Goal: Communication & Community: Answer question/provide support

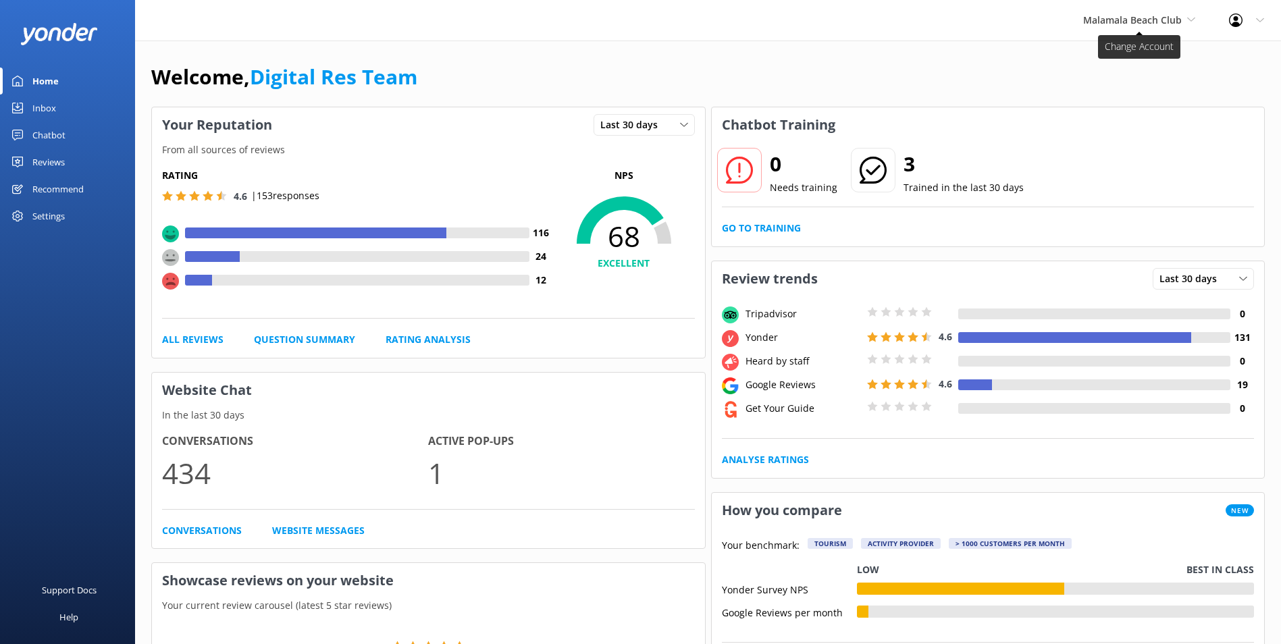
click at [1135, 18] on span "Malamala Beach Club" at bounding box center [1132, 20] width 99 height 13
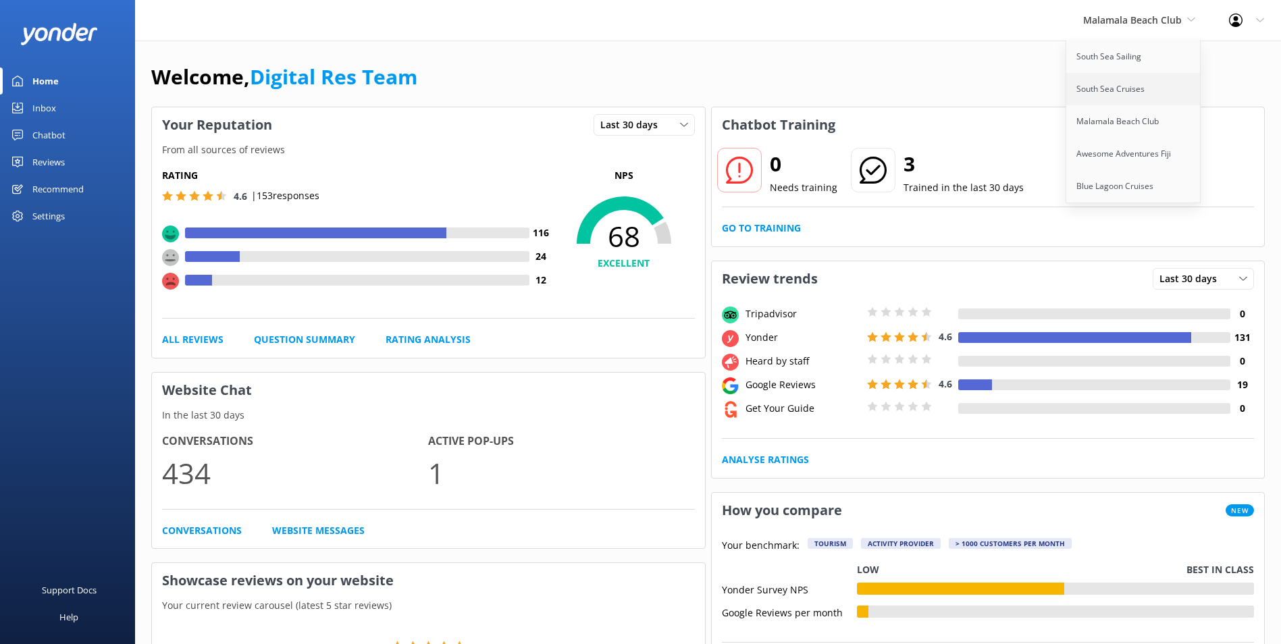
click at [1091, 94] on link "South Sea Cruises" at bounding box center [1134, 89] width 135 height 32
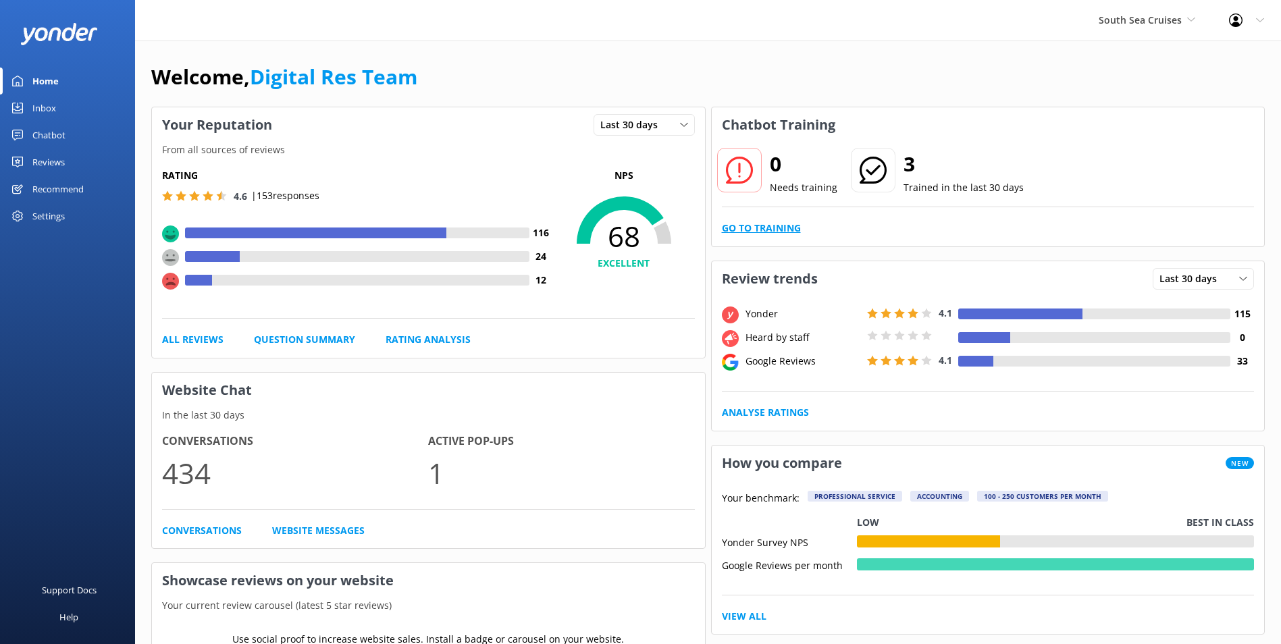
click at [784, 223] on link "Go to Training" at bounding box center [761, 228] width 79 height 15
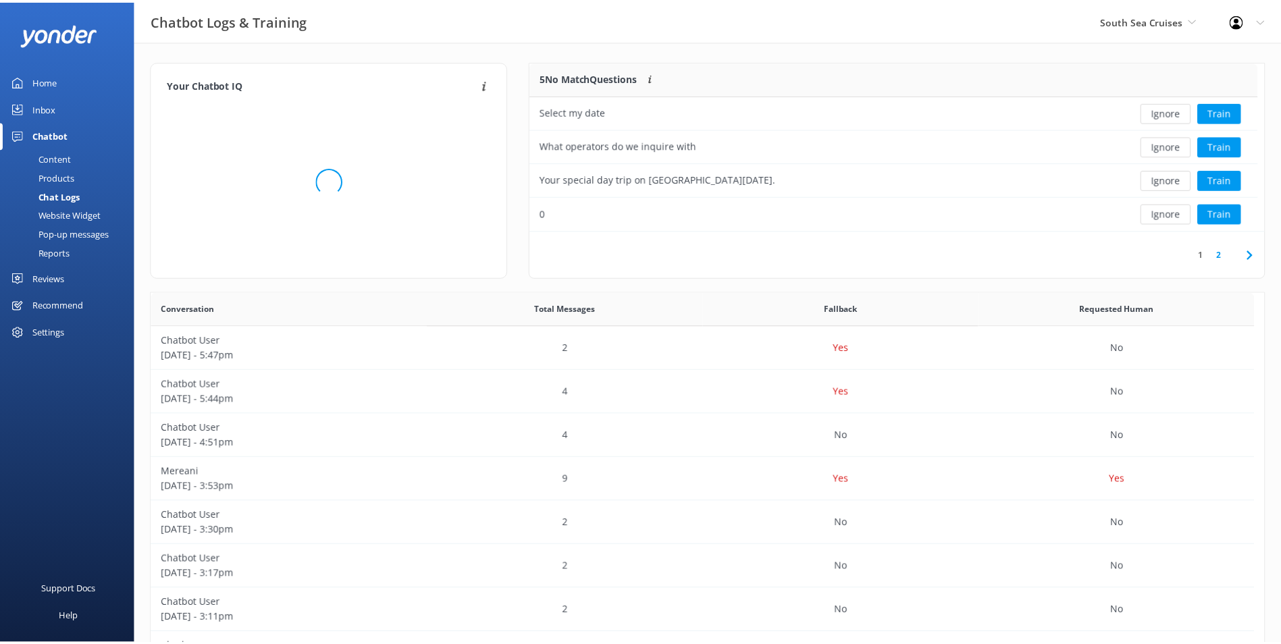
scroll to position [159, 723]
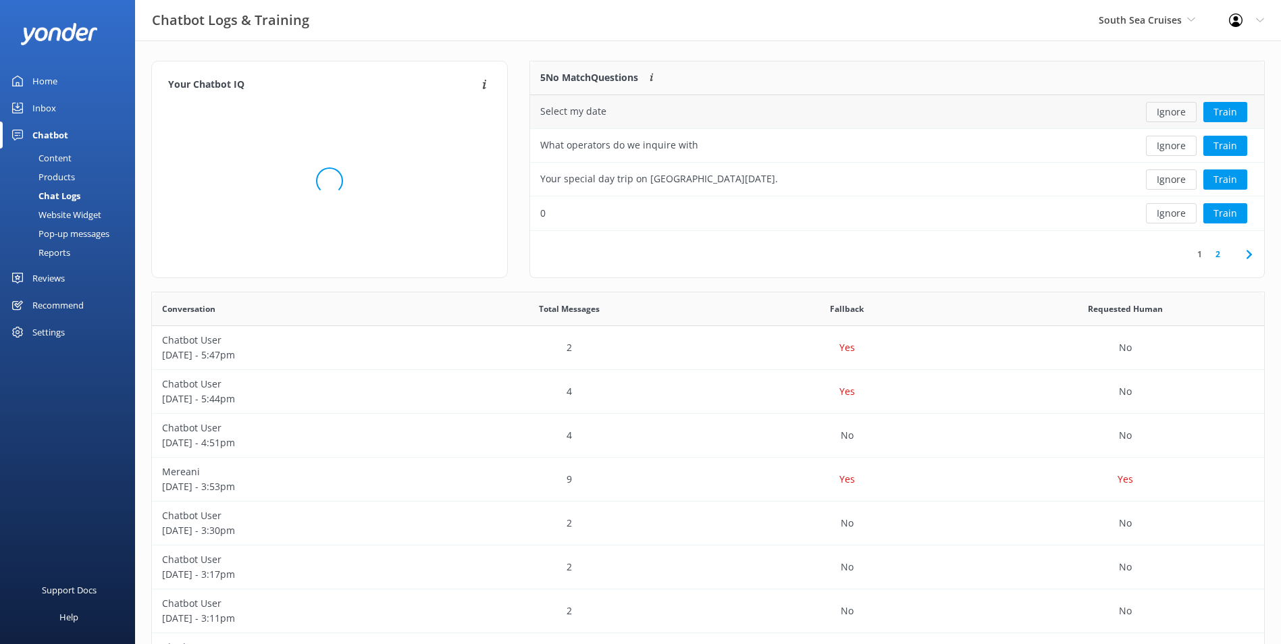
click at [1167, 109] on button "Ignore" at bounding box center [1171, 112] width 51 height 20
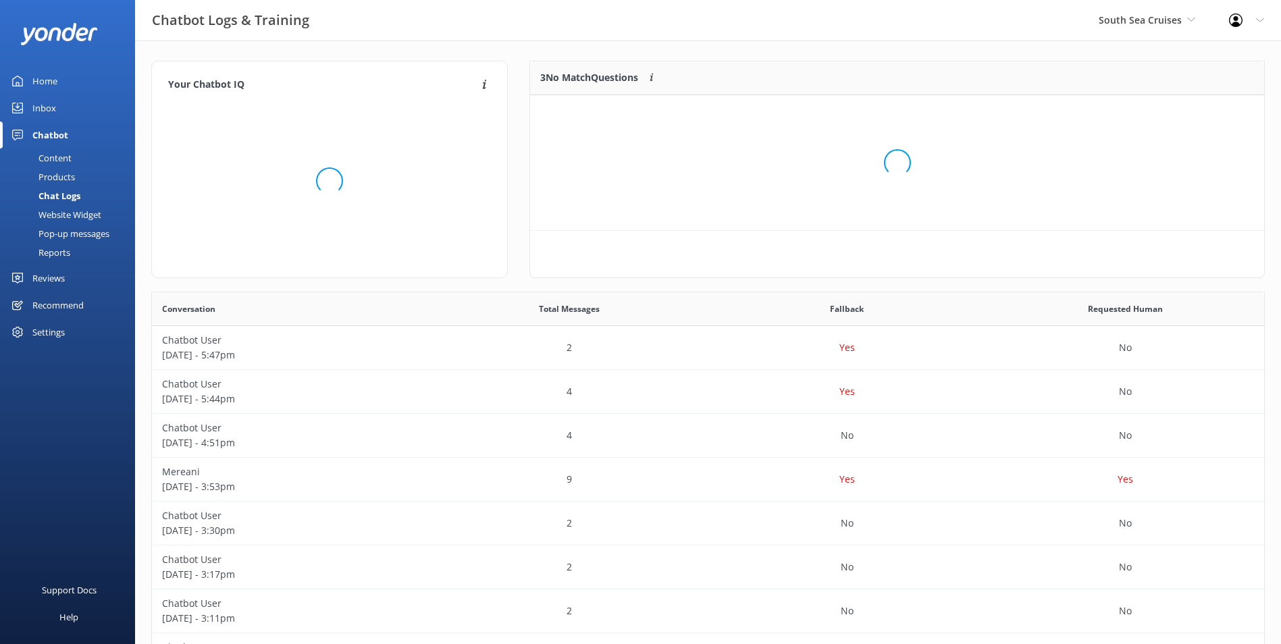
scroll to position [126, 723]
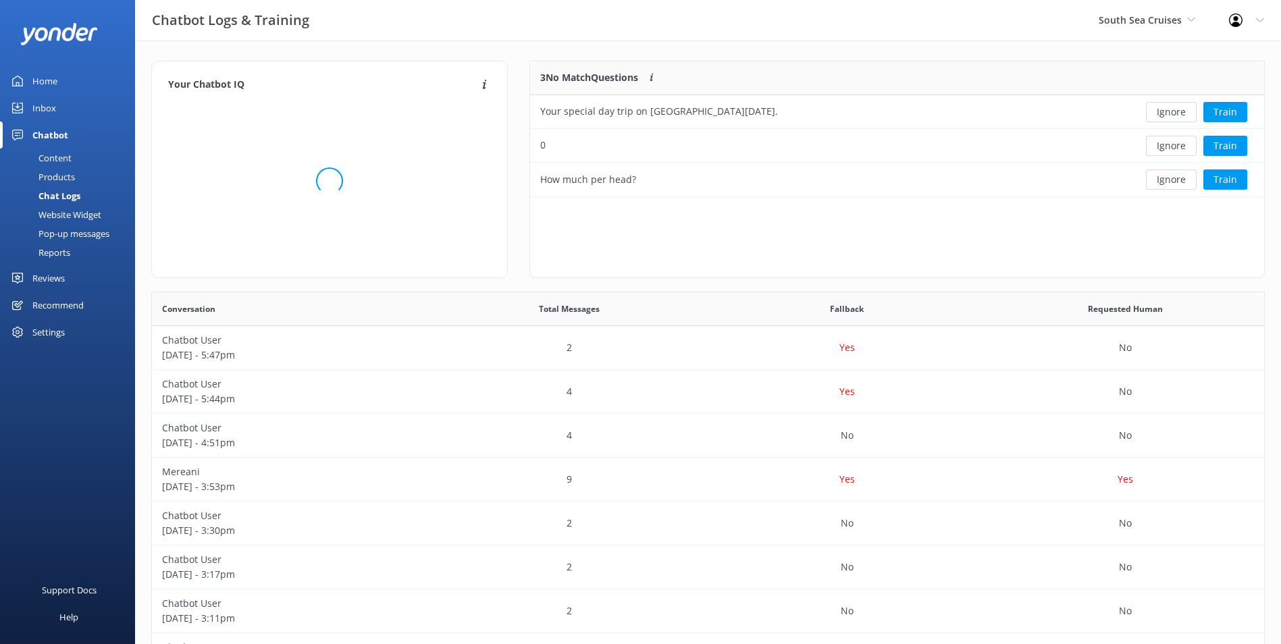
click at [1167, 109] on button "Ignore" at bounding box center [1171, 112] width 51 height 20
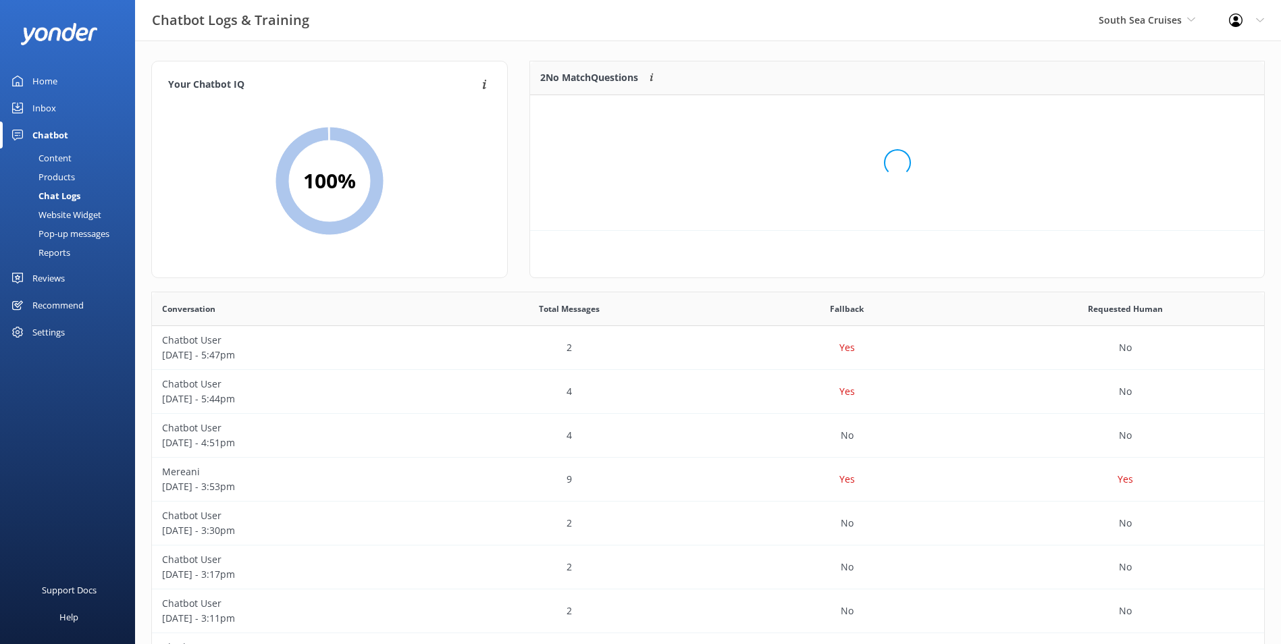
scroll to position [92, 723]
click at [1167, 109] on button "Ignore" at bounding box center [1171, 112] width 51 height 20
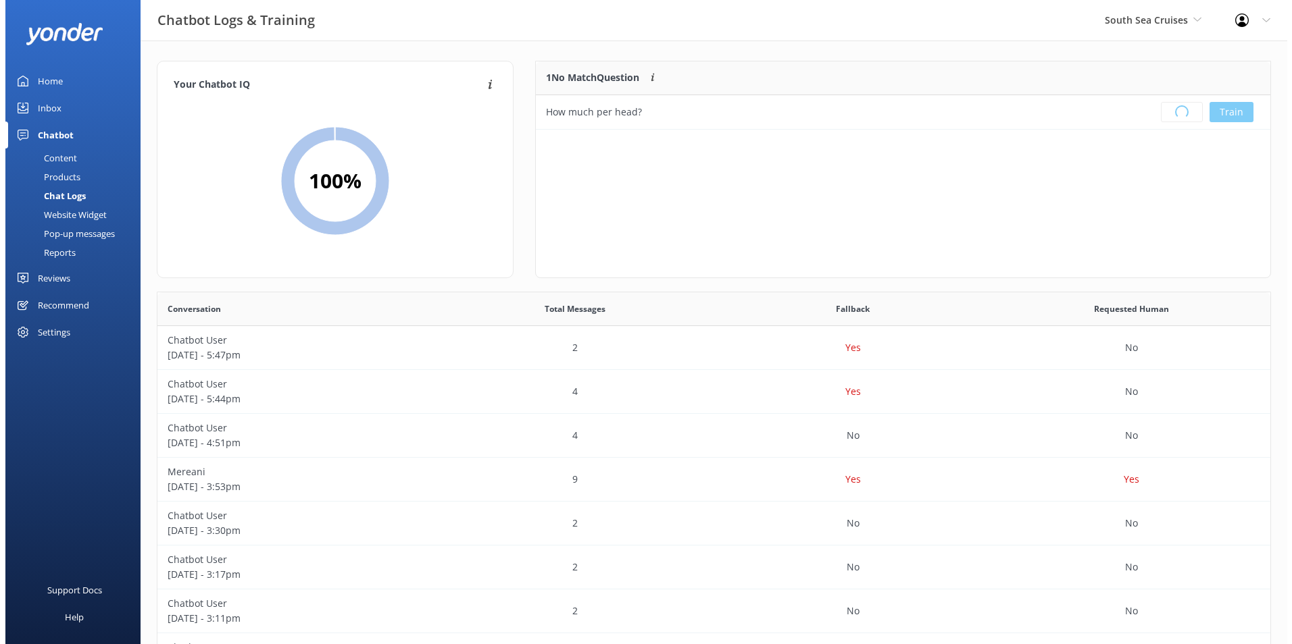
scroll to position [159, 723]
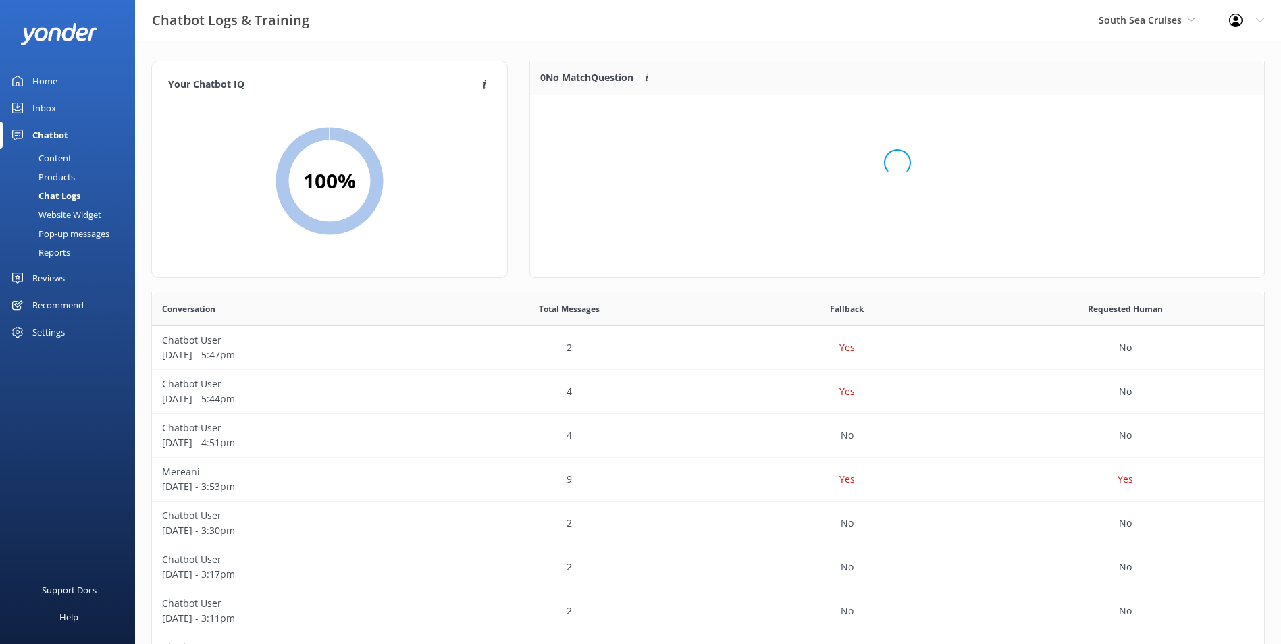
click at [51, 112] on div "Inbox" at bounding box center [44, 108] width 24 height 27
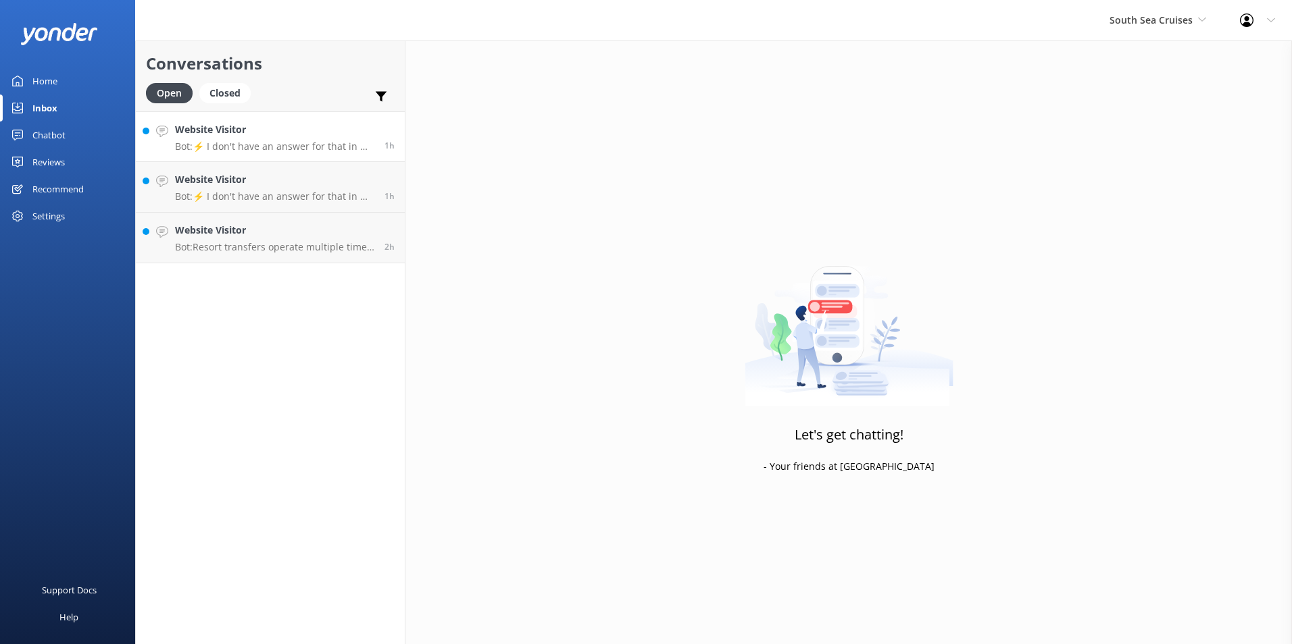
click at [278, 135] on h4 "Website Visitor" at bounding box center [274, 129] width 199 height 15
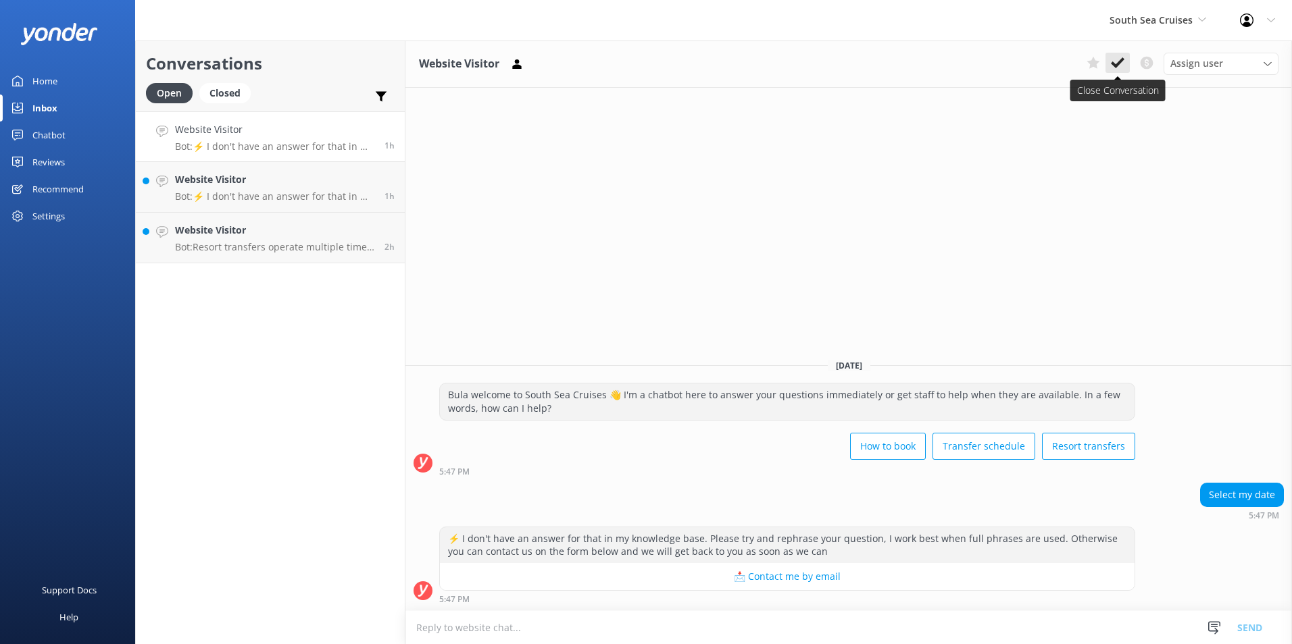
click at [1123, 57] on icon at bounding box center [1117, 63] width 14 height 14
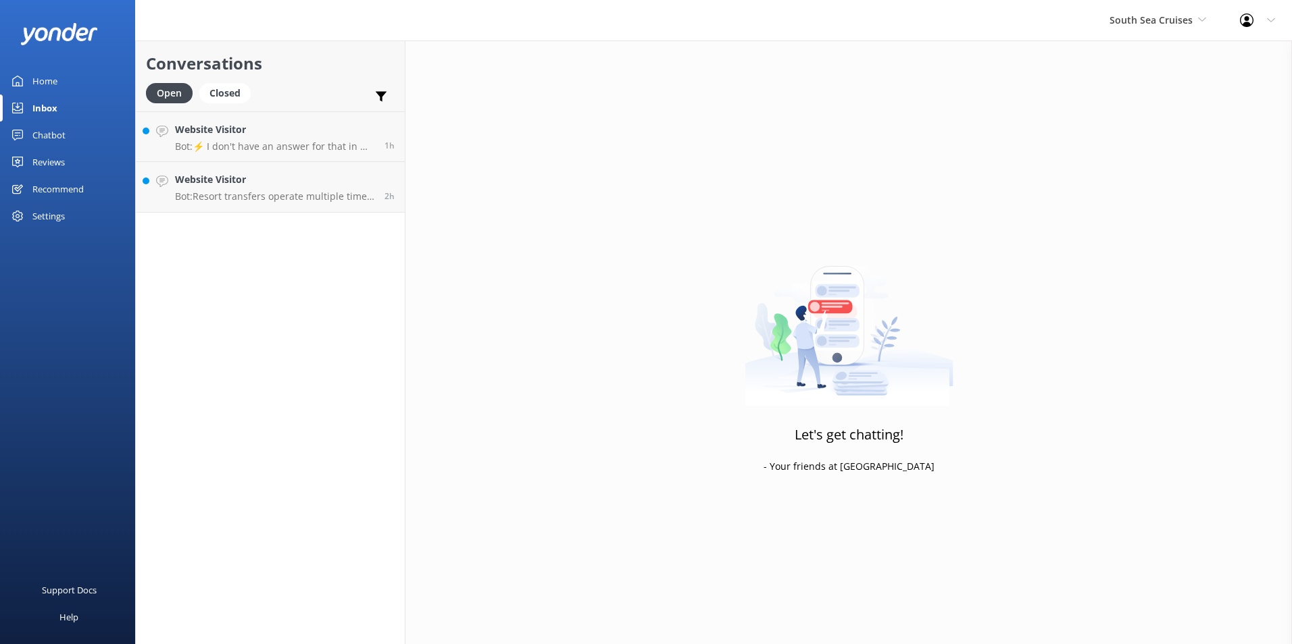
click at [324, 130] on h4 "Website Visitor" at bounding box center [274, 129] width 199 height 15
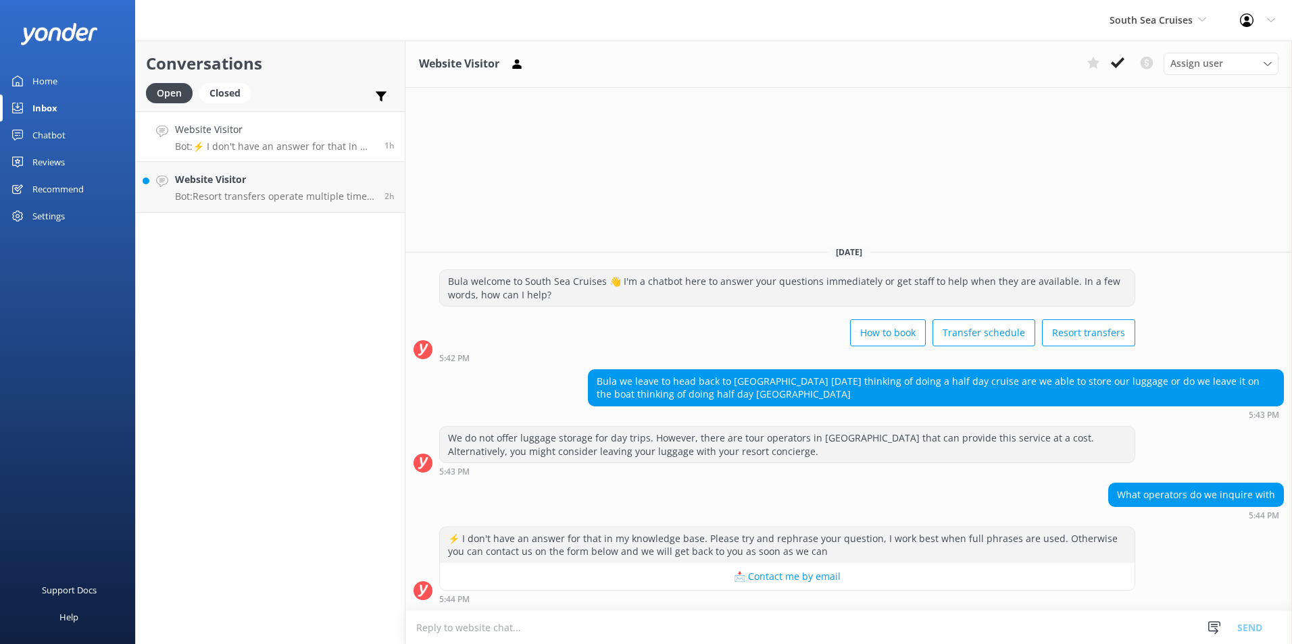
click at [538, 630] on textarea at bounding box center [848, 627] width 886 height 33
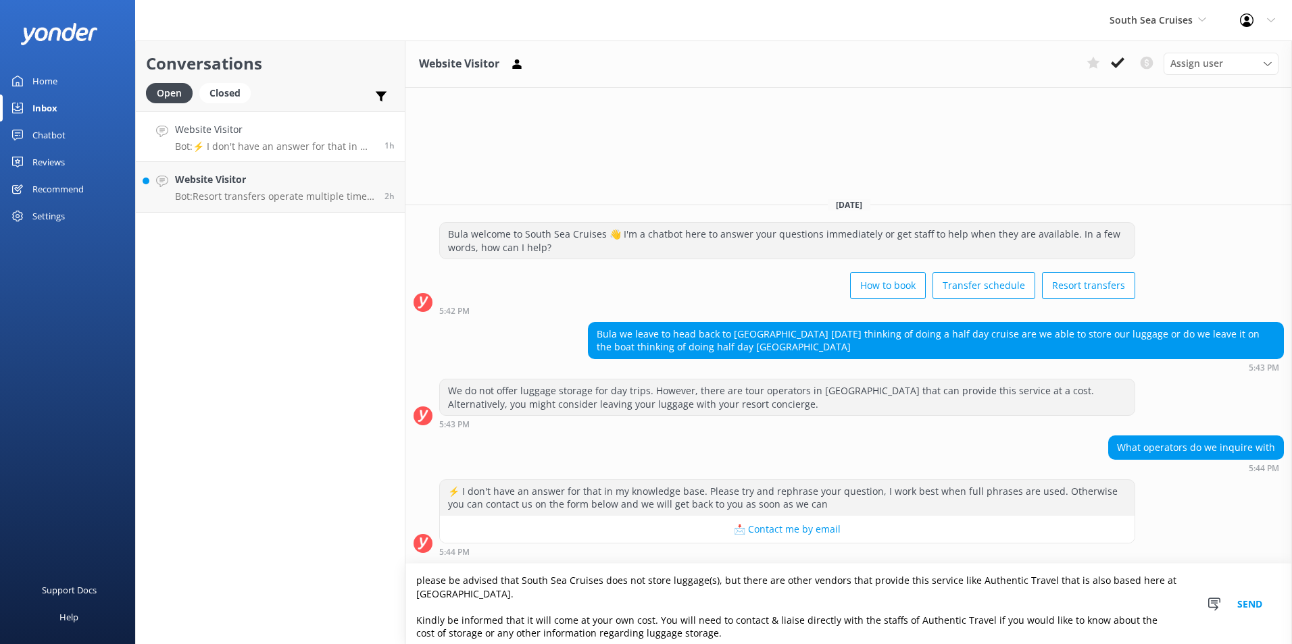
click at [422, 576] on textarea "please be advised that South Sea Cruises does not store luggage(s), but there a…" at bounding box center [848, 604] width 886 height 80
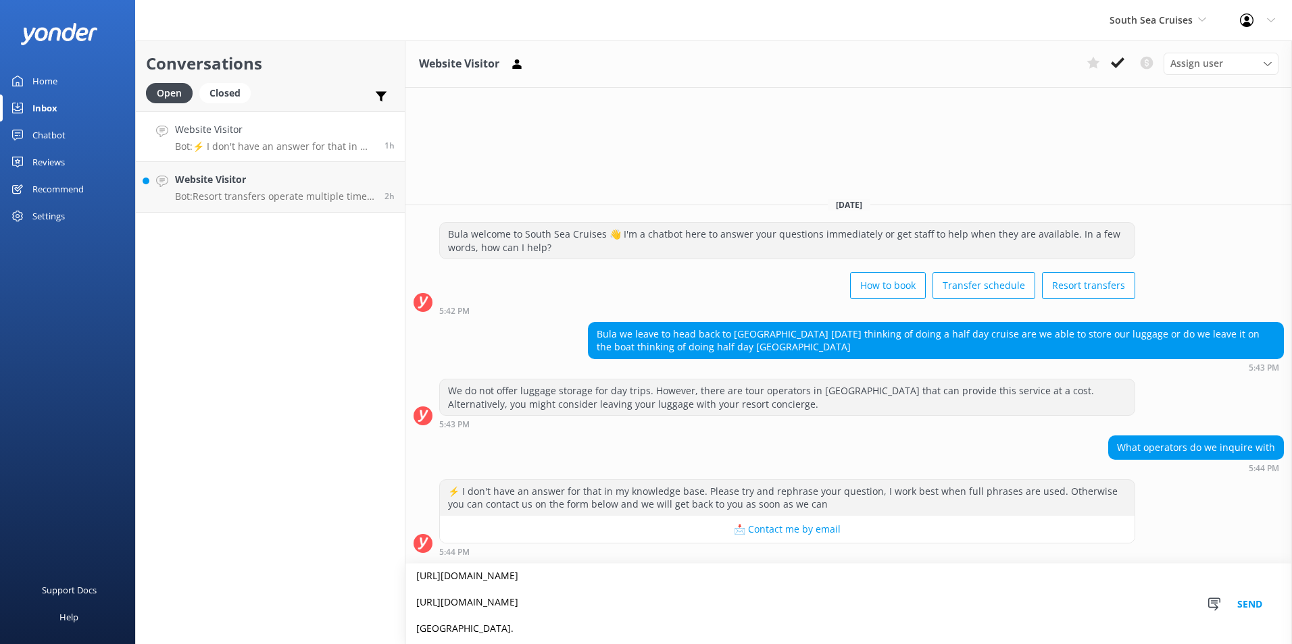
scroll to position [138, 0]
type textarea "Please be advised that South Sea Cruises does not store luggage(s), but there a…"
click at [1247, 602] on button "Send" at bounding box center [1249, 604] width 51 height 80
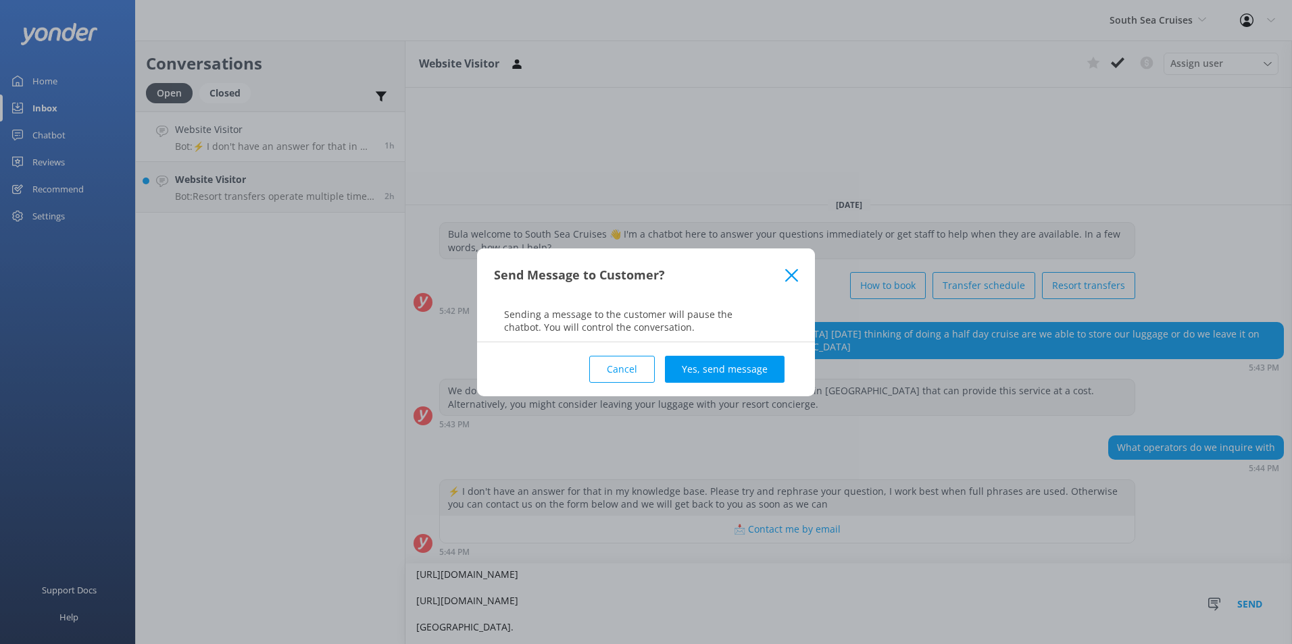
click at [719, 369] on button "Yes, send message" at bounding box center [725, 369] width 120 height 27
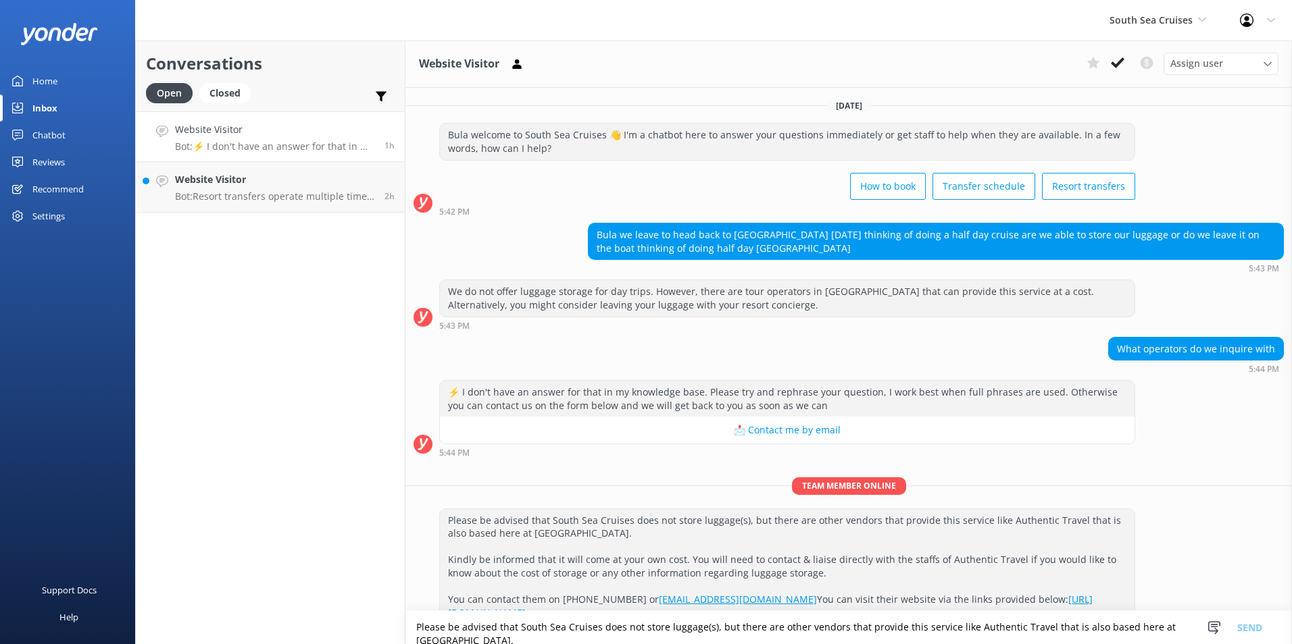
scroll to position [126, 0]
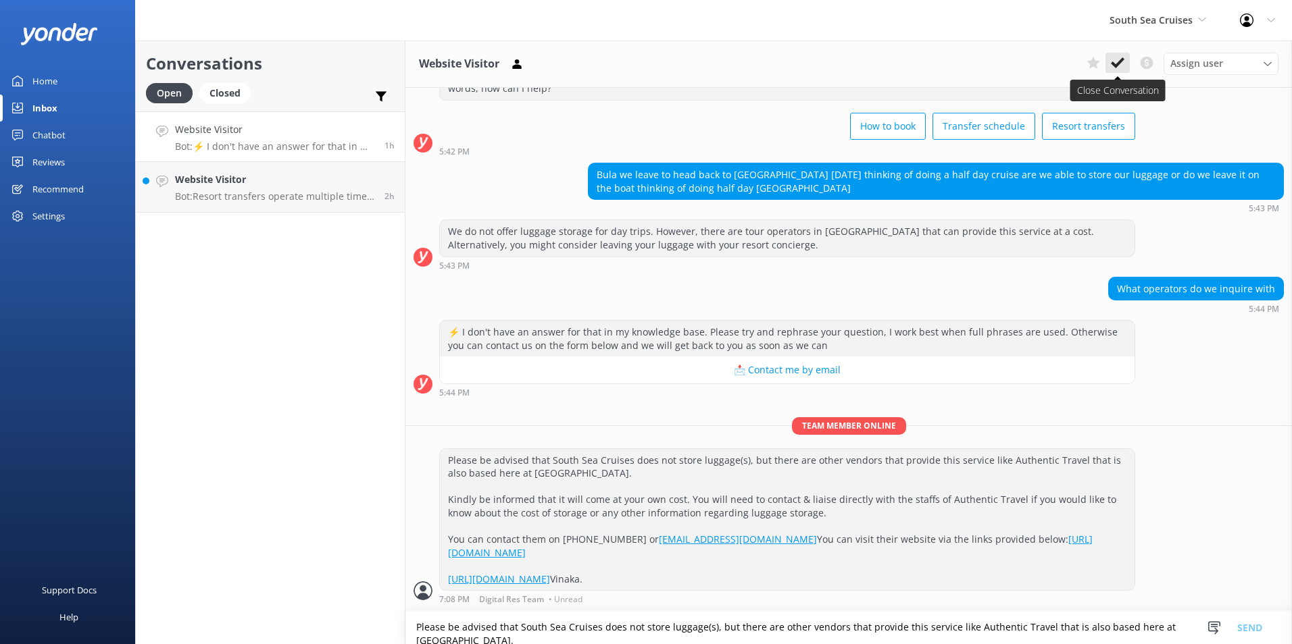
click at [1115, 59] on icon at bounding box center [1117, 63] width 14 height 14
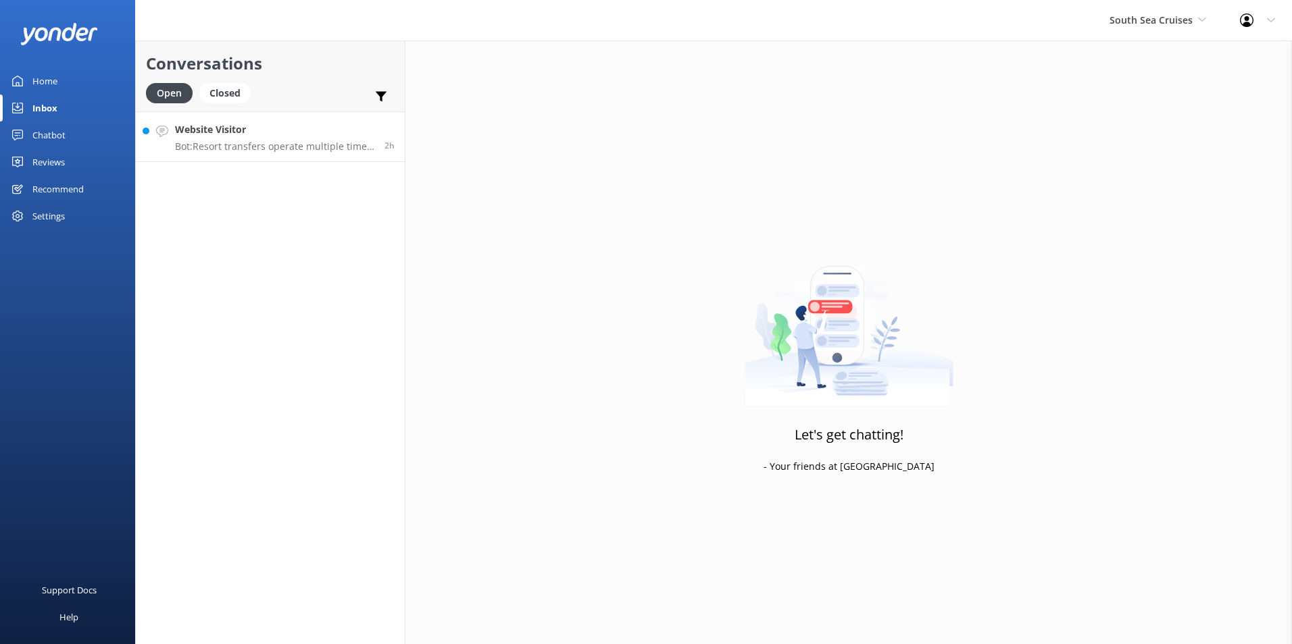
click at [310, 138] on div "Website Visitor Bot: Resort transfers operate multiple times a day, every day, …" at bounding box center [274, 136] width 199 height 29
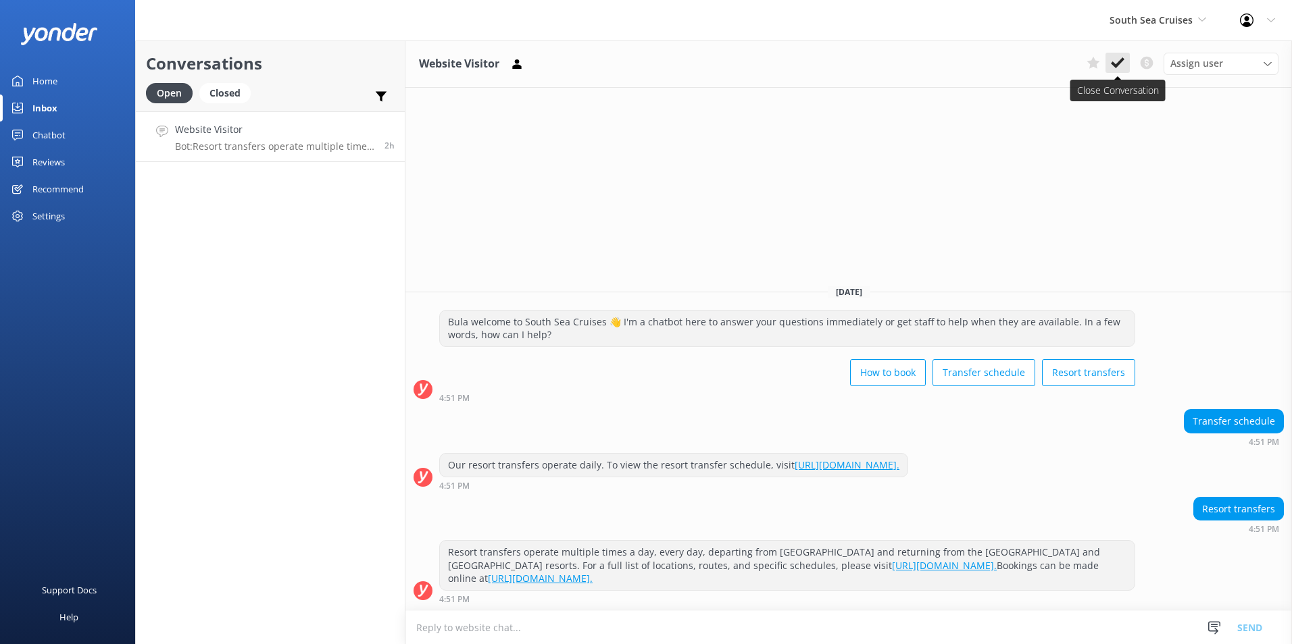
click at [1115, 60] on icon at bounding box center [1117, 63] width 14 height 14
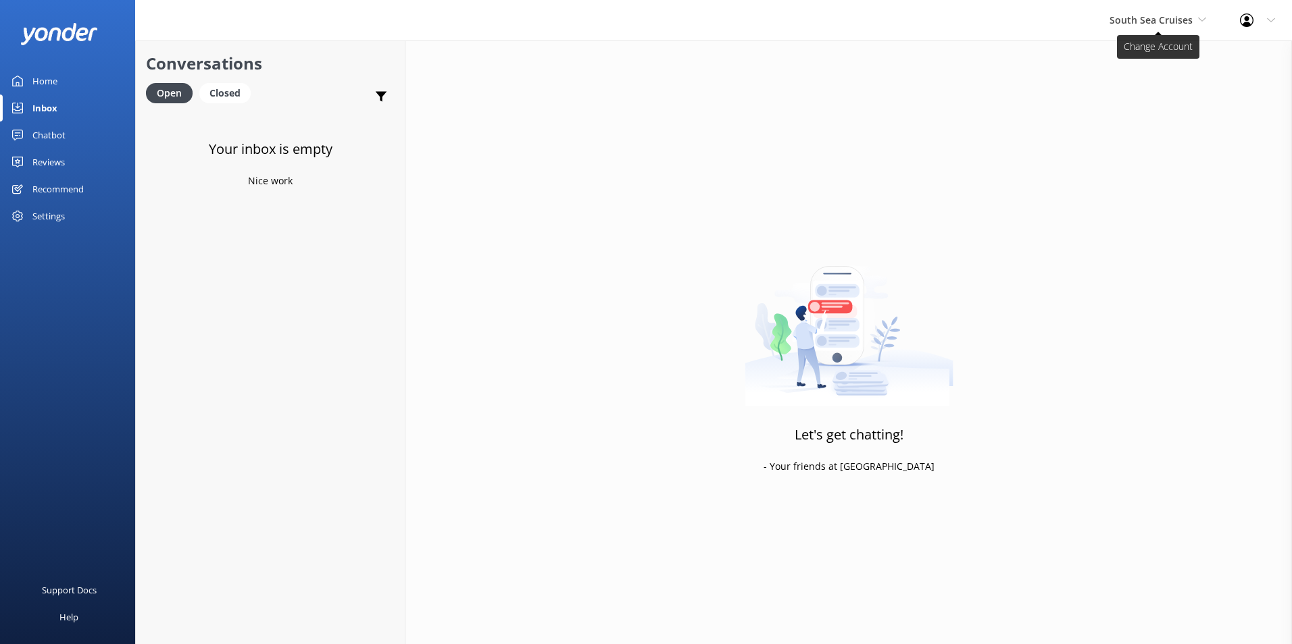
click at [1148, 17] on span "South Sea Cruises" at bounding box center [1150, 20] width 83 height 13
click at [1127, 56] on link "South Sea Sailing" at bounding box center [1159, 57] width 135 height 32
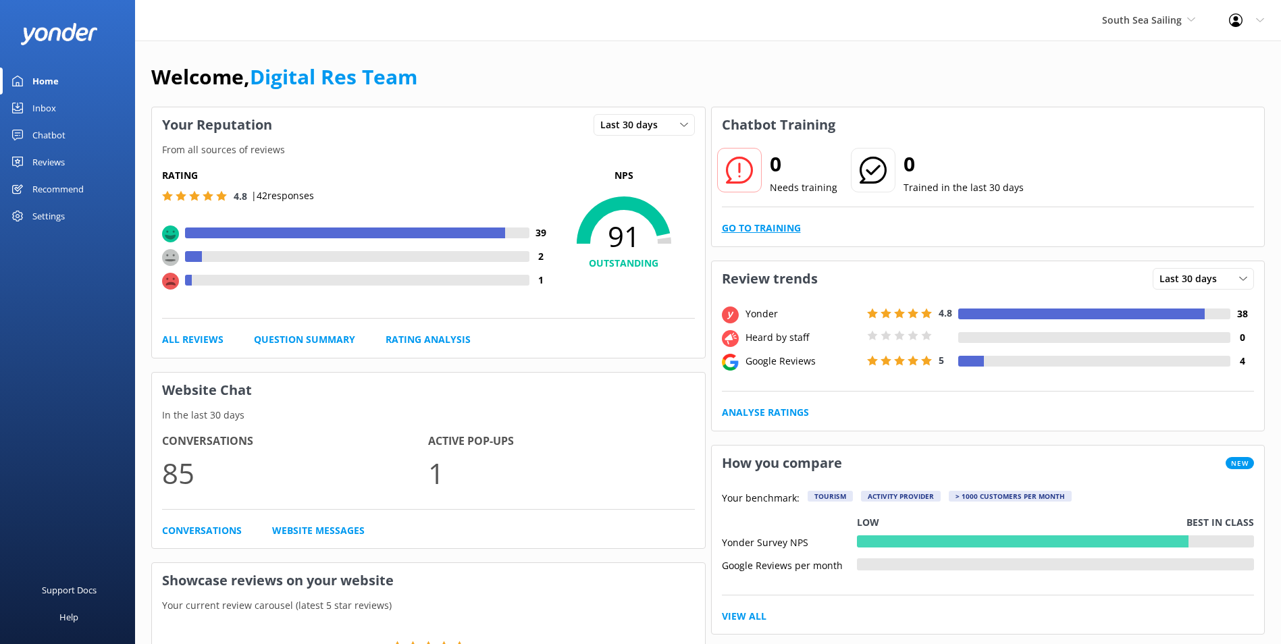
click at [766, 228] on link "Go to Training" at bounding box center [761, 228] width 79 height 15
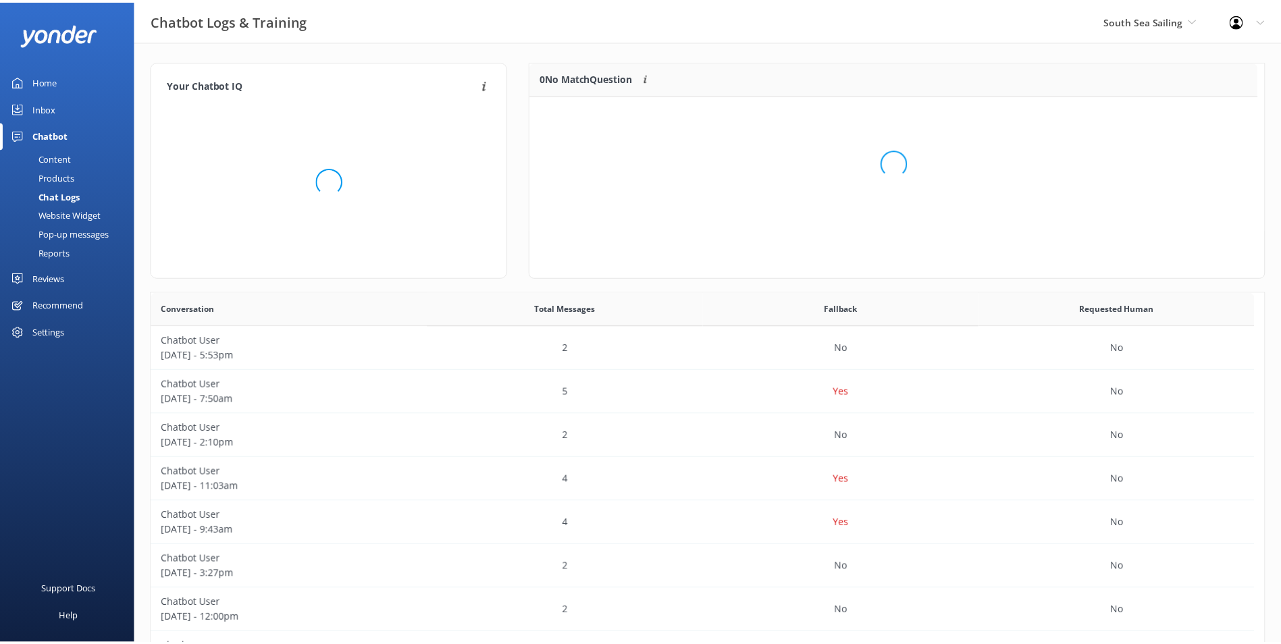
scroll to position [159, 723]
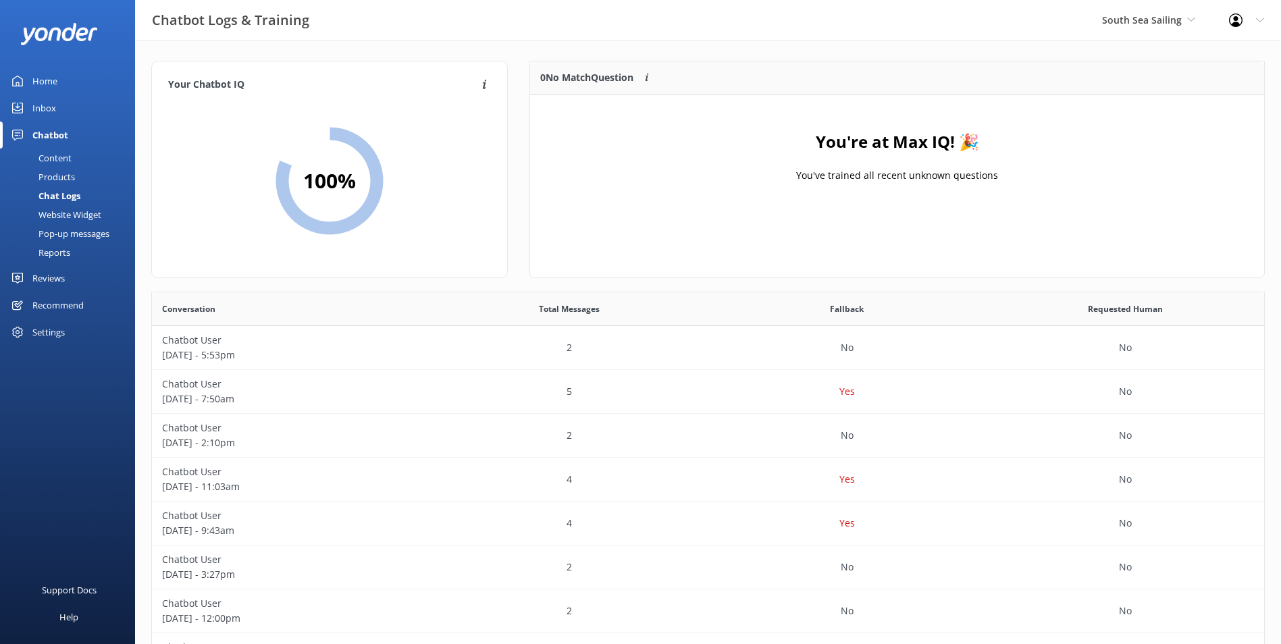
click at [42, 109] on div "Inbox" at bounding box center [44, 108] width 24 height 27
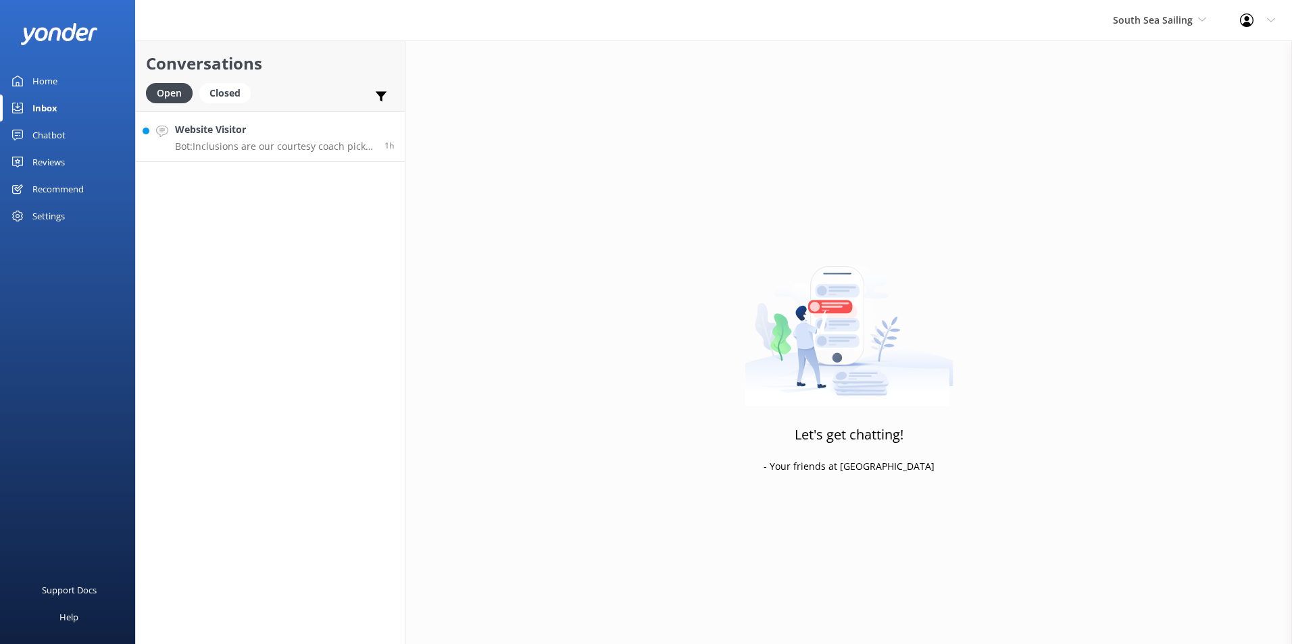
drag, startPoint x: 329, startPoint y: 132, endPoint x: 372, endPoint y: 132, distance: 43.2
click at [330, 132] on h4 "Website Visitor" at bounding box center [274, 129] width 199 height 15
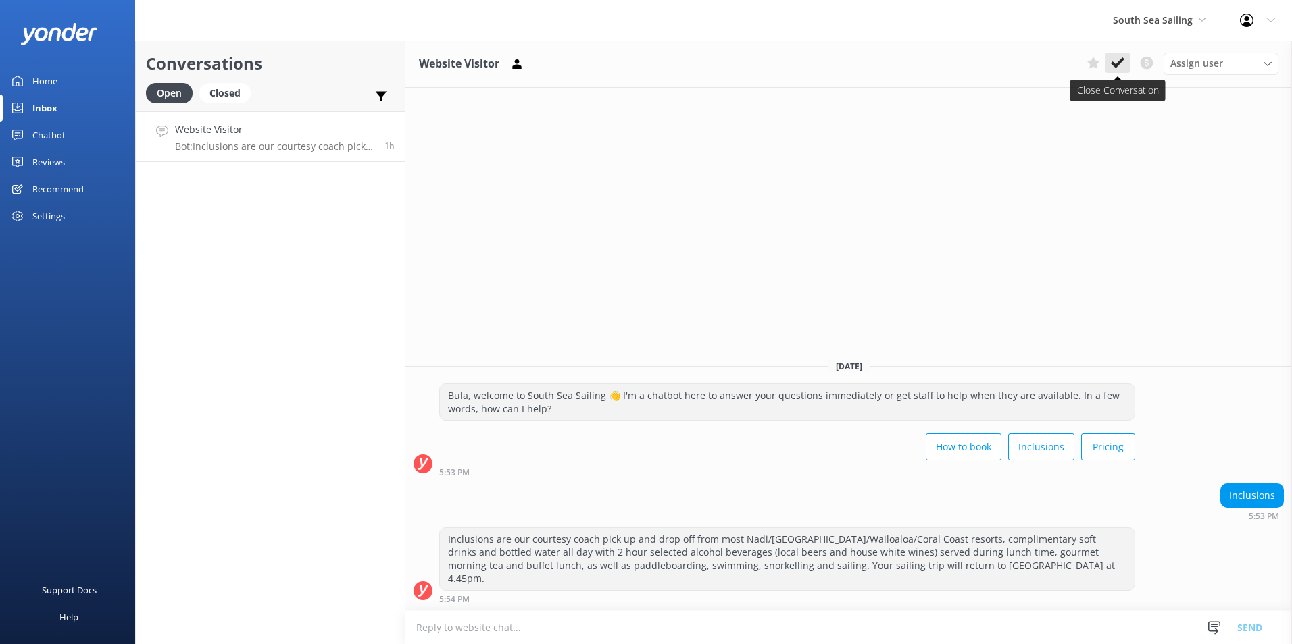
click at [1117, 61] on icon at bounding box center [1117, 63] width 14 height 14
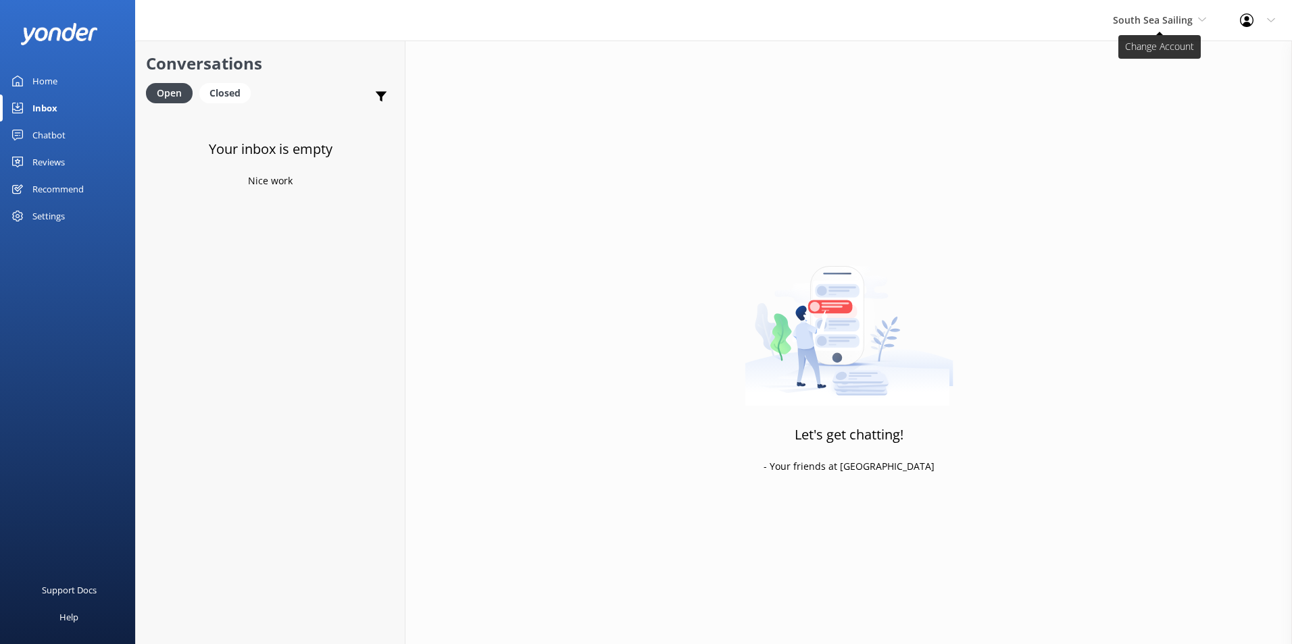
click at [1161, 16] on span "South Sea Sailing" at bounding box center [1153, 20] width 80 height 13
click at [1156, 84] on link "South Sea Cruises" at bounding box center [1163, 89] width 135 height 32
